Goal: Contribute content: Contribute content

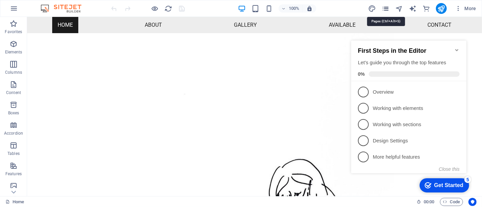
click at [385, 9] on icon "pages" at bounding box center [386, 9] width 8 height 8
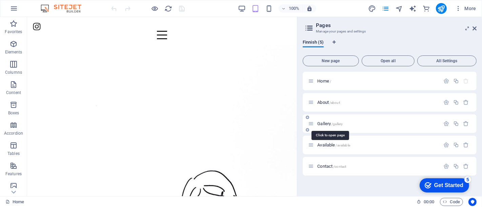
click at [327, 122] on span "Gallery /gallery" at bounding box center [329, 123] width 25 height 5
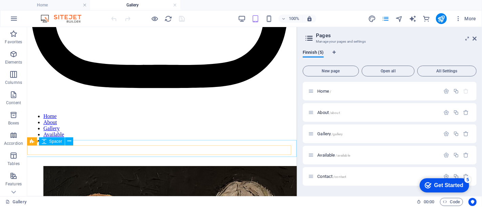
scroll to position [226, 0]
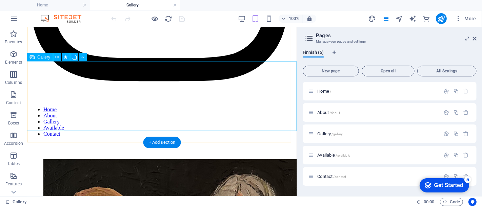
select select "4"
select select "px"
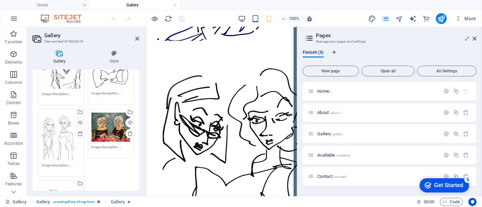
scroll to position [75, 0]
click at [67, 142] on div "Drag files here, click to choose files or select files from Files or our free s…" at bounding box center [61, 138] width 39 height 47
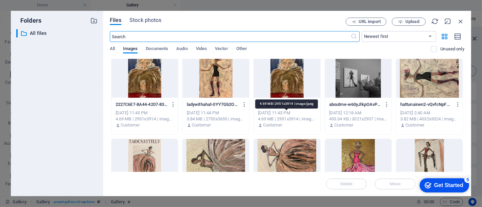
scroll to position [470, 0]
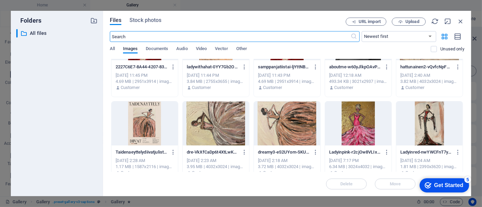
click at [270, 122] on div at bounding box center [287, 124] width 66 height 44
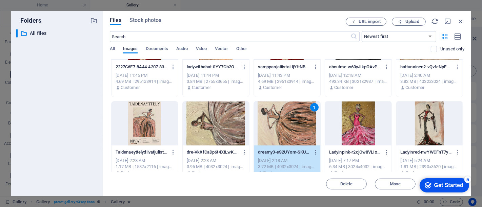
click at [270, 122] on div "1" at bounding box center [287, 124] width 66 height 44
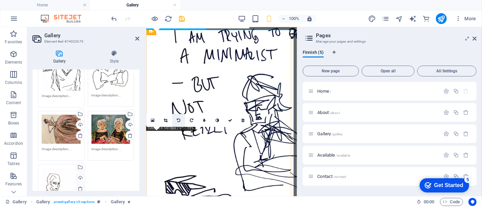
scroll to position [944, 0]
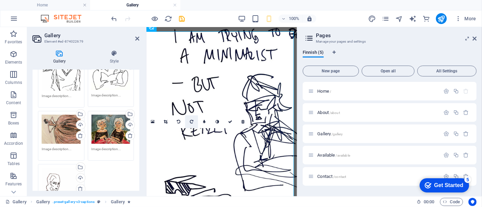
click at [188, 124] on link at bounding box center [191, 122] width 13 height 13
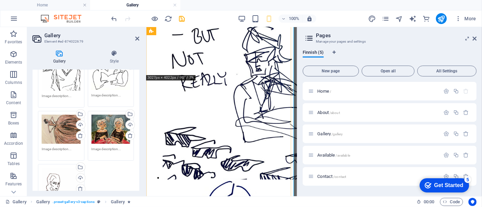
scroll to position [1019, 0]
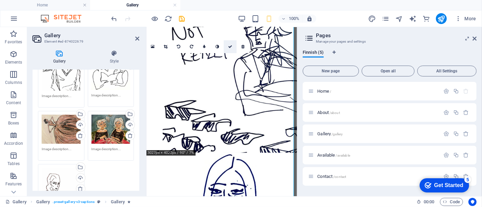
click at [228, 47] on icon at bounding box center [230, 47] width 4 height 4
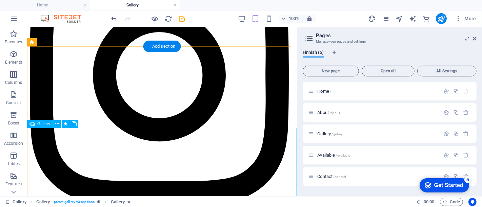
scroll to position [188, 0]
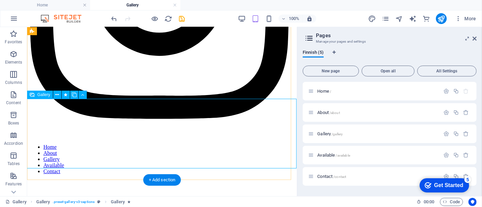
select select "4"
select select "px"
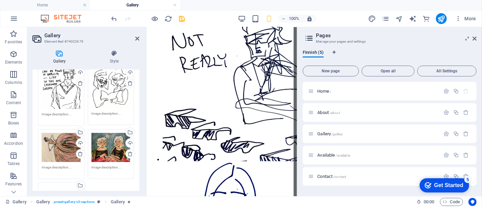
scroll to position [113, 0]
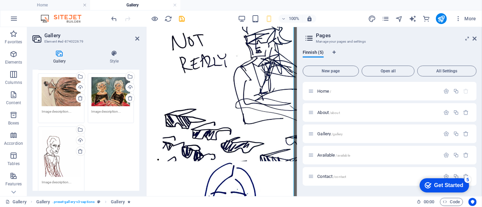
click at [56, 85] on div "Drag files here, click to choose files or select files from Files or our free s…" at bounding box center [61, 91] width 39 height 29
click at [56, 85] on body "[DOMAIN_NAME] Home Gallery Favorites Elements Columns Content Boxes Accordion T…" at bounding box center [241, 103] width 482 height 207
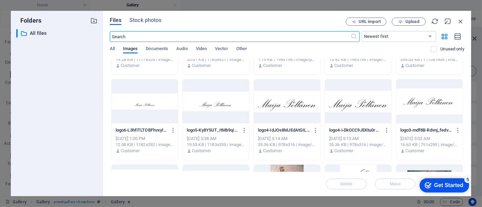
scroll to position [226, 0]
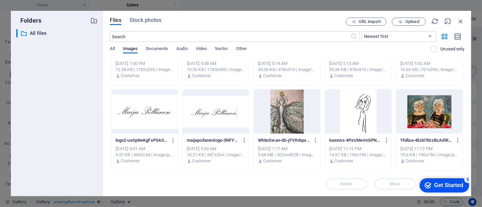
click at [280, 112] on div at bounding box center [287, 112] width 66 height 44
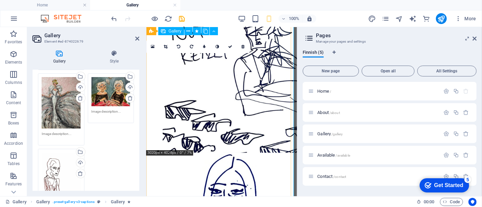
scroll to position [982, 0]
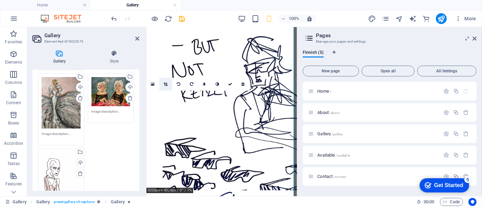
click at [162, 83] on link at bounding box center [165, 84] width 13 height 13
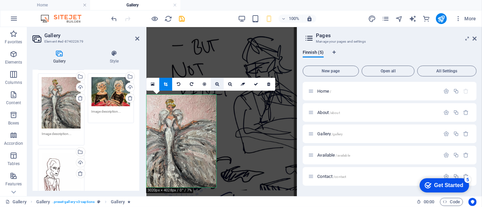
click at [217, 82] on link at bounding box center [217, 84] width 13 height 13
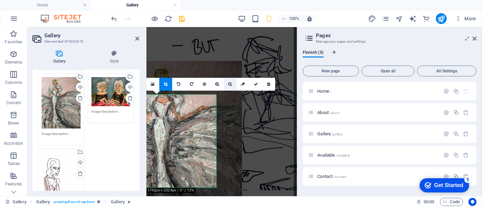
click at [228, 84] on icon at bounding box center [230, 84] width 4 height 4
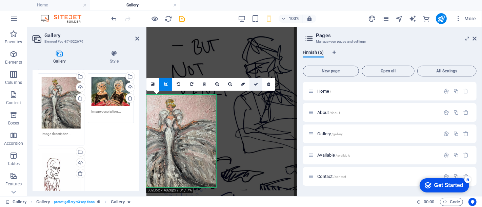
click at [258, 82] on icon at bounding box center [256, 84] width 4 height 4
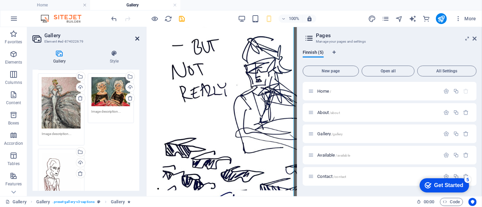
click at [138, 38] on icon at bounding box center [137, 38] width 4 height 5
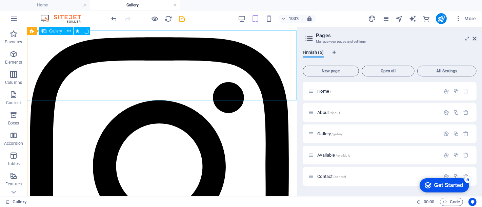
scroll to position [0, 0]
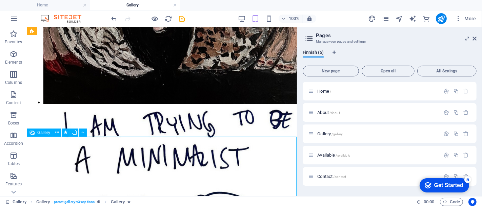
select select "4"
select select "px"
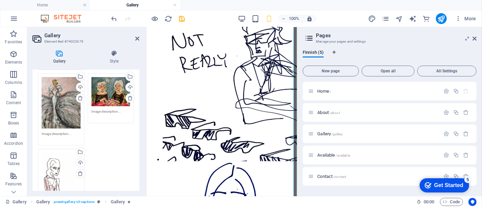
click at [54, 175] on div "Drag files here, click to choose files or select files from Files or our free s…" at bounding box center [61, 176] width 39 height 47
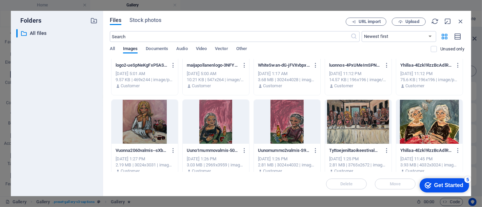
click at [358, 115] on div at bounding box center [358, 122] width 66 height 44
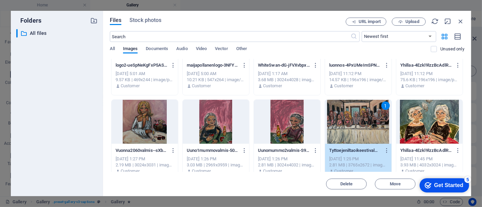
click at [358, 115] on div "1" at bounding box center [358, 122] width 66 height 44
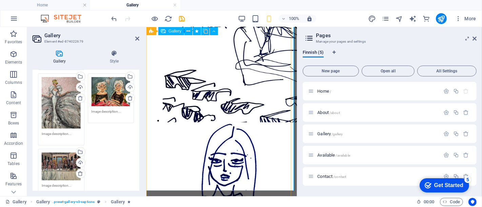
scroll to position [1057, 0]
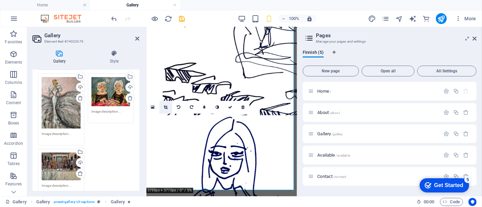
click at [167, 108] on icon at bounding box center [166, 107] width 4 height 4
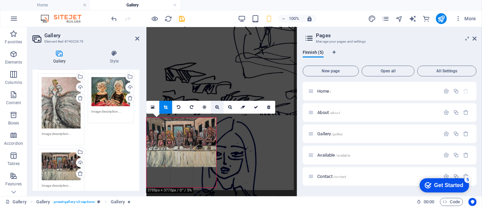
click at [219, 107] on icon at bounding box center [217, 107] width 4 height 4
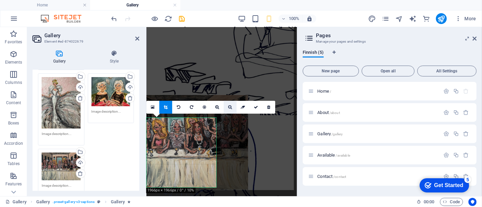
click at [231, 107] on icon at bounding box center [230, 107] width 4 height 4
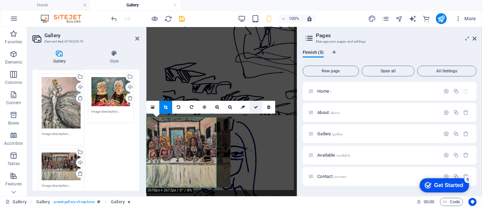
click at [257, 107] on icon at bounding box center [256, 107] width 4 height 4
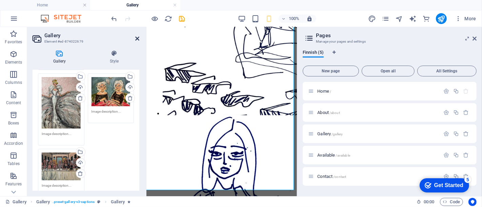
click at [137, 39] on icon at bounding box center [137, 38] width 4 height 5
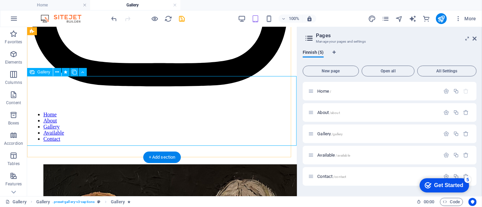
scroll to position [207, 0]
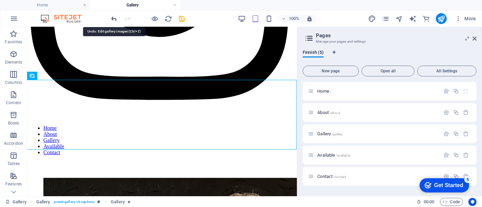
click at [115, 18] on icon "undo" at bounding box center [115, 19] width 8 height 8
click at [113, 15] on icon "undo" at bounding box center [115, 19] width 8 height 8
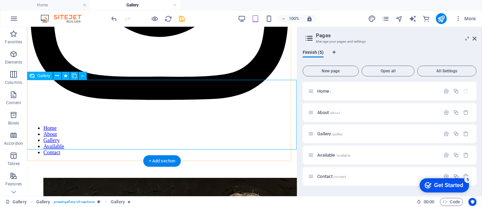
select select "4"
select select "px"
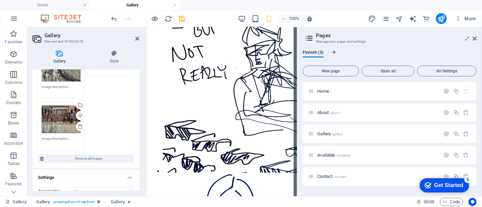
scroll to position [151, 0]
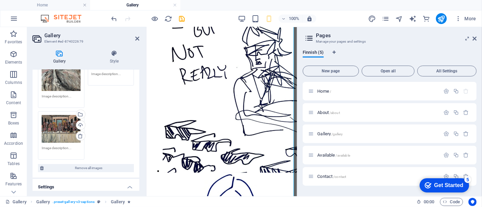
click at [79, 134] on icon at bounding box center [80, 136] width 5 height 5
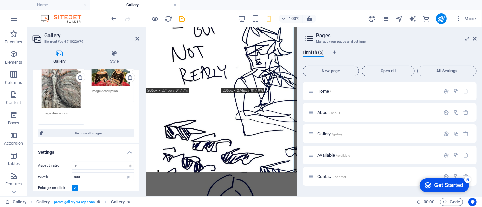
scroll to position [113, 0]
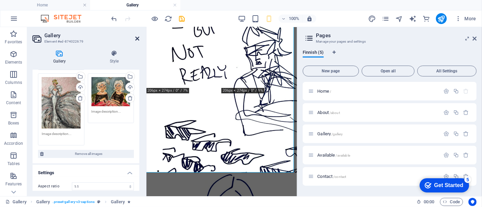
click at [137, 40] on icon at bounding box center [137, 38] width 4 height 5
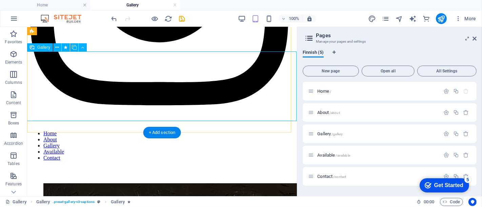
scroll to position [132, 0]
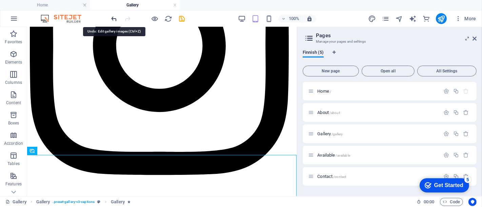
click at [111, 18] on icon "undo" at bounding box center [115, 19] width 8 height 8
click at [112, 18] on icon "undo" at bounding box center [115, 19] width 8 height 8
click at [115, 16] on icon "undo" at bounding box center [115, 19] width 8 height 8
click at [115, 17] on icon "undo" at bounding box center [115, 19] width 8 height 8
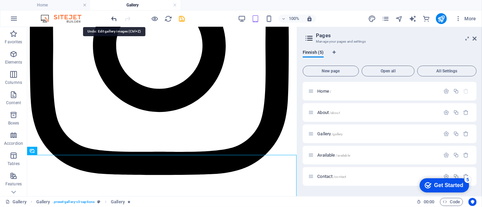
click at [115, 17] on icon "undo" at bounding box center [115, 19] width 8 height 8
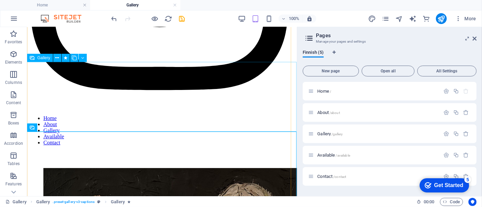
scroll to position [245, 0]
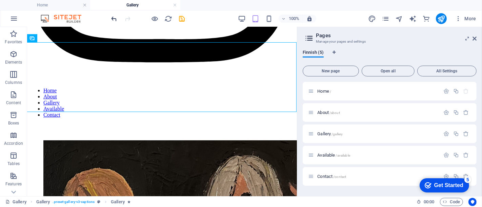
click at [114, 19] on icon "undo" at bounding box center [115, 19] width 8 height 8
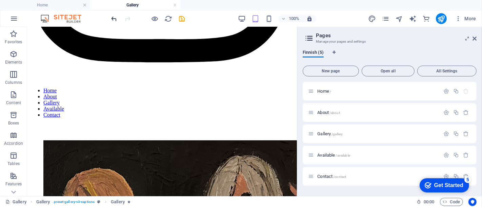
click at [116, 18] on icon "undo" at bounding box center [115, 19] width 8 height 8
click at [115, 18] on icon "undo" at bounding box center [115, 19] width 8 height 8
click at [114, 18] on icon "undo" at bounding box center [115, 19] width 8 height 8
click at [473, 40] on icon at bounding box center [475, 38] width 4 height 5
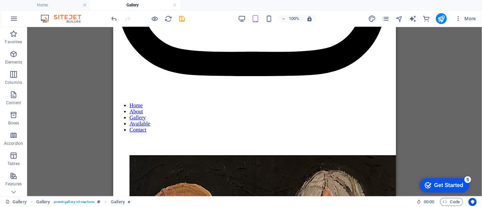
scroll to position [252, 0]
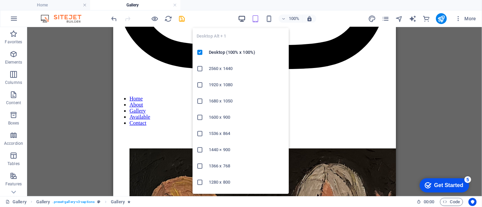
click at [240, 17] on icon "button" at bounding box center [242, 19] width 8 height 8
click at [239, 18] on icon "button" at bounding box center [242, 19] width 8 height 8
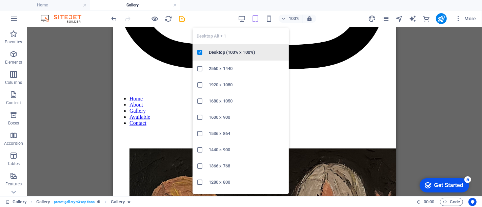
click at [238, 50] on h6 "Desktop (100% x 100%)" at bounding box center [247, 52] width 76 height 8
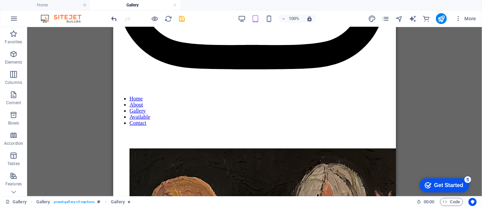
drag, startPoint x: 108, startPoint y: 19, endPoint x: 117, endPoint y: 18, distance: 8.9
click at [111, 18] on div "100% More" at bounding box center [240, 19] width 481 height 16
click at [117, 18] on icon "undo" at bounding box center [115, 19] width 8 height 8
drag, startPoint x: 117, startPoint y: 18, endPoint x: 163, endPoint y: 2, distance: 48.2
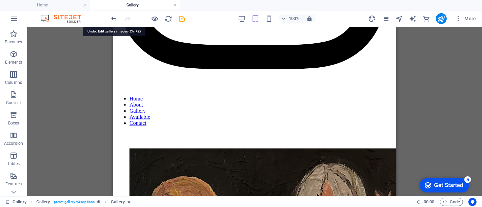
click at [118, 18] on icon "undo" at bounding box center [115, 19] width 8 height 8
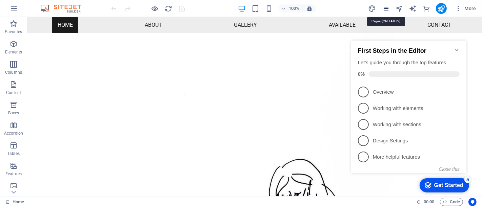
click at [386, 8] on icon "pages" at bounding box center [386, 9] width 8 height 8
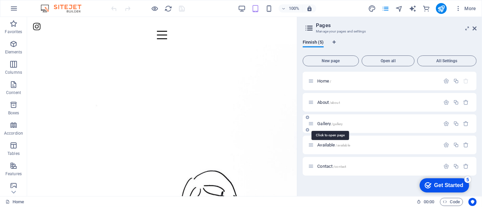
click at [330, 125] on span "Gallery /gallery" at bounding box center [329, 123] width 25 height 5
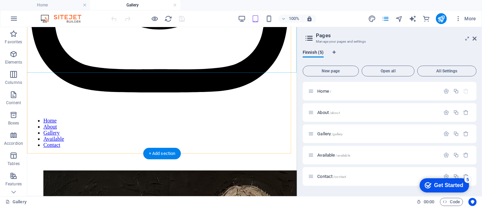
scroll to position [226, 0]
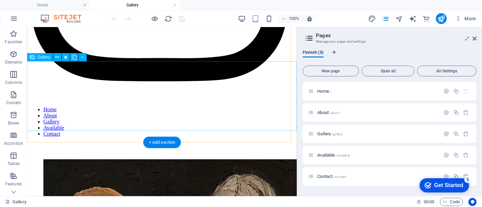
select select "4"
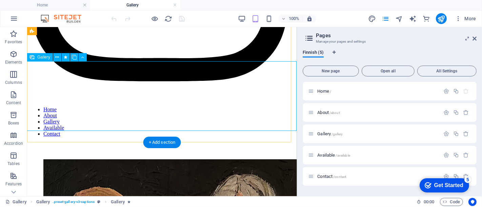
select select "px"
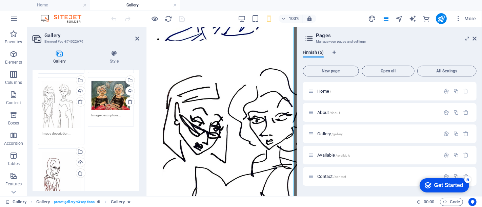
scroll to position [113, 0]
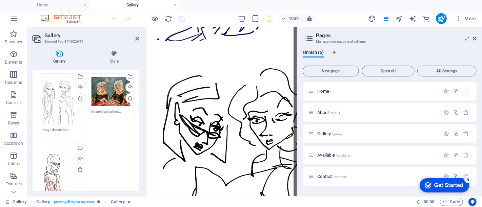
click at [45, 97] on div "Drag files here, click to choose files or select files from Files or our free s…" at bounding box center [61, 100] width 39 height 47
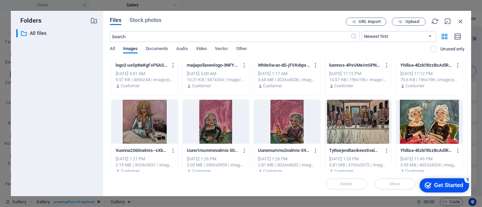
scroll to position [226, 0]
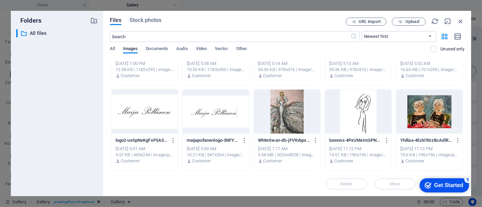
click at [286, 113] on div at bounding box center [287, 112] width 66 height 44
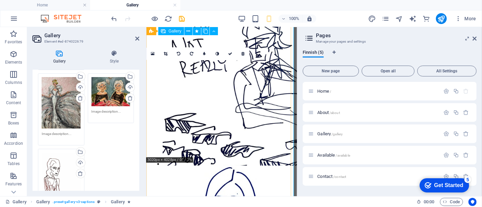
scroll to position [982, 0]
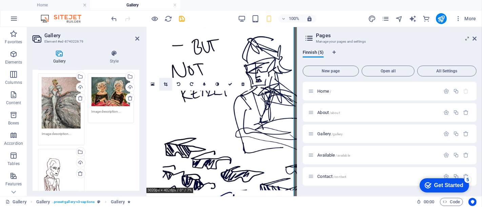
click at [167, 90] on link at bounding box center [165, 84] width 13 height 13
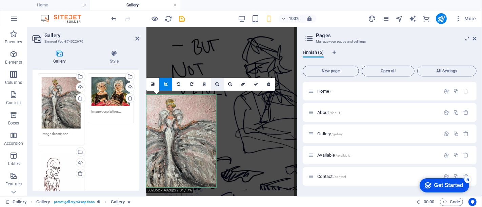
click at [216, 84] on icon at bounding box center [217, 84] width 4 height 4
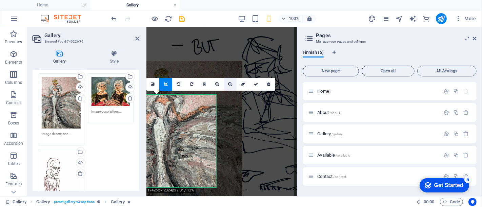
click at [226, 84] on link at bounding box center [230, 84] width 13 height 13
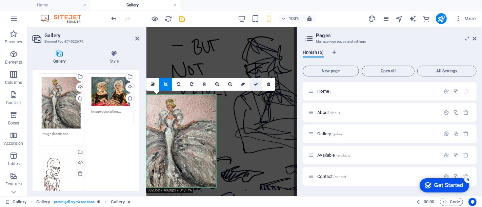
click at [254, 84] on icon at bounding box center [256, 84] width 4 height 4
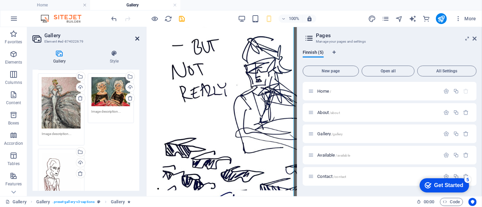
click at [137, 39] on icon at bounding box center [137, 38] width 4 height 5
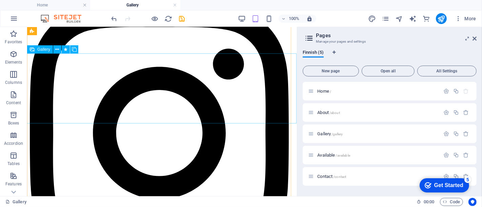
scroll to position [0, 0]
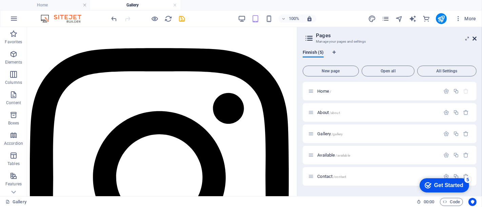
click at [475, 39] on icon at bounding box center [475, 38] width 4 height 5
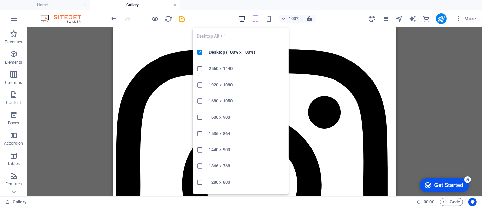
click at [244, 19] on icon "button" at bounding box center [242, 19] width 8 height 8
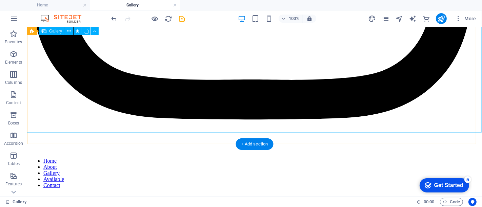
scroll to position [377, 0]
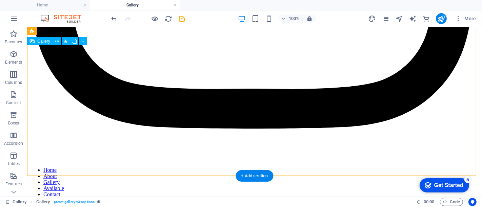
drag, startPoint x: 257, startPoint y: 99, endPoint x: 413, endPoint y: 98, distance: 156.3
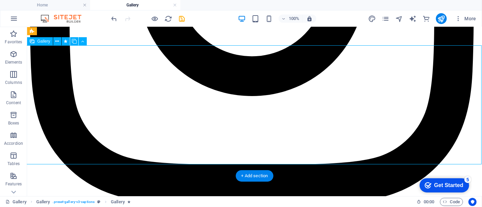
select select "4"
select select "px"
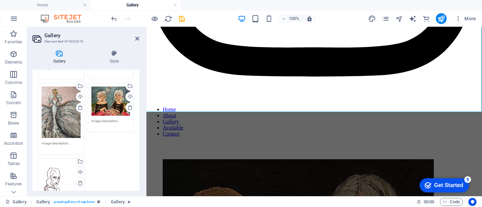
scroll to position [113, 0]
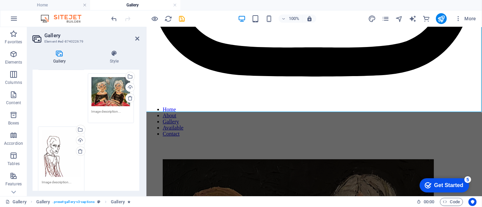
drag, startPoint x: 68, startPoint y: 114, endPoint x: 108, endPoint y: 165, distance: 64.5
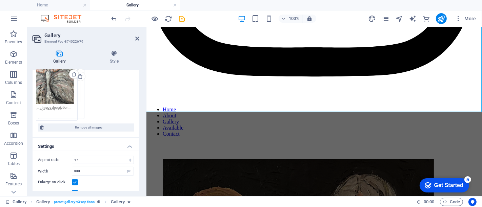
drag, startPoint x: 62, startPoint y: 111, endPoint x: 69, endPoint y: 109, distance: 7.0
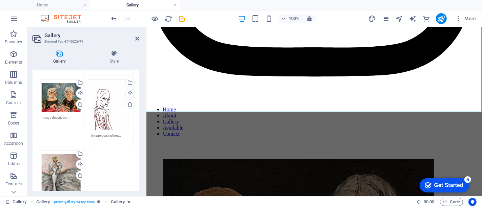
scroll to position [98, 0]
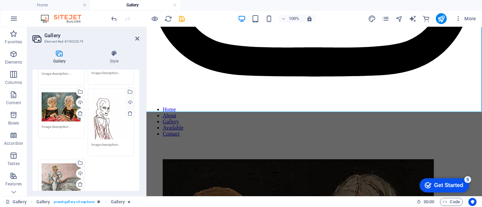
click at [106, 113] on div "Drag files here, click to choose files or select files from Files or our free s…" at bounding box center [111, 116] width 39 height 47
click at [106, 113] on body "[DOMAIN_NAME] Home Gallery Favorites Elements Columns Content Boxes Accordion T…" at bounding box center [241, 103] width 482 height 207
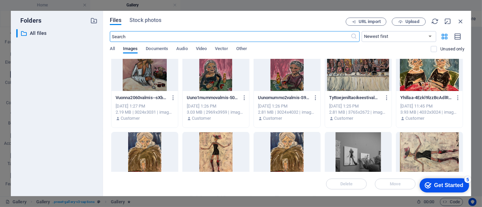
scroll to position [319, 0]
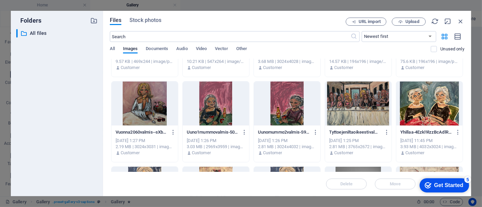
click at [344, 91] on div at bounding box center [358, 104] width 66 height 44
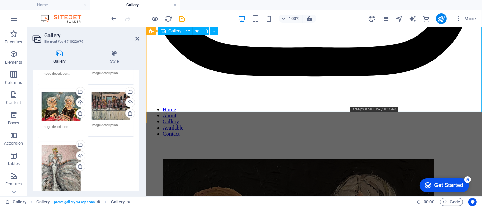
scroll to position [263, 0]
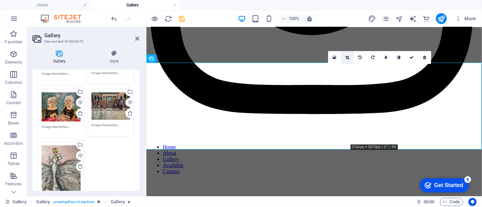
click at [347, 60] on link at bounding box center [347, 57] width 13 height 13
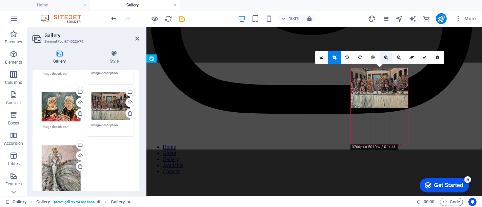
click at [383, 58] on link at bounding box center [386, 57] width 13 height 13
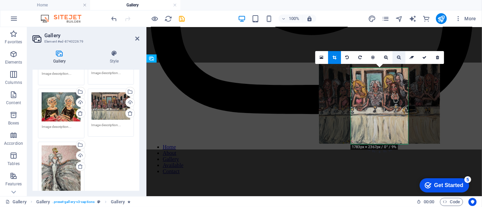
click at [397, 57] on icon at bounding box center [399, 58] width 4 height 4
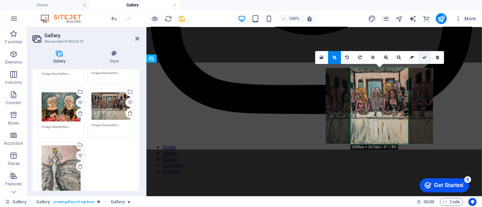
click at [423, 58] on icon at bounding box center [425, 58] width 4 height 4
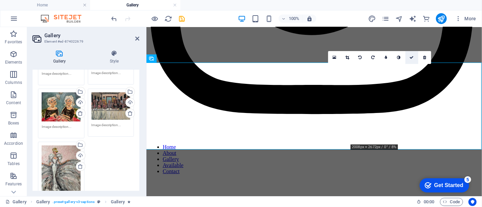
drag, startPoint x: 409, startPoint y: 57, endPoint x: 382, endPoint y: 29, distance: 38.4
click at [409, 57] on link at bounding box center [411, 57] width 13 height 13
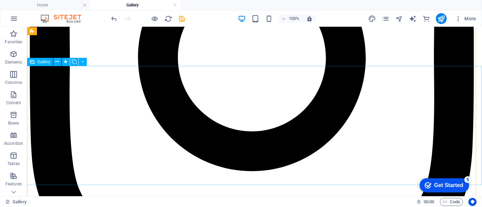
scroll to position [339, 0]
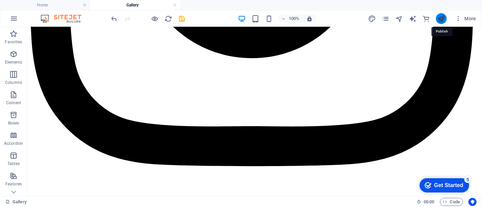
click at [441, 19] on icon "publish" at bounding box center [441, 19] width 8 height 8
